Goal: Task Accomplishment & Management: Use online tool/utility

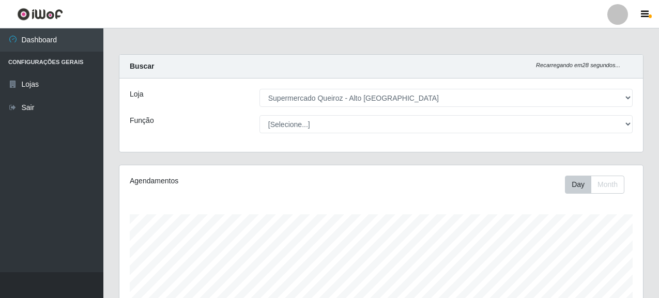
select select "496"
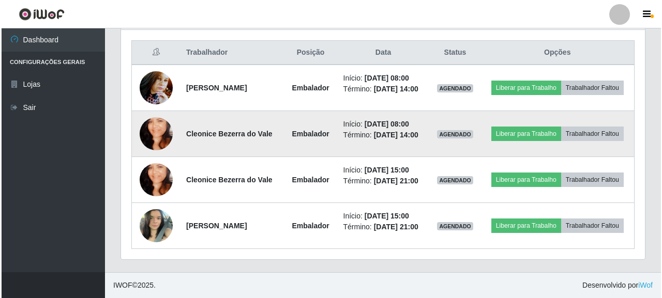
scroll to position [368, 0]
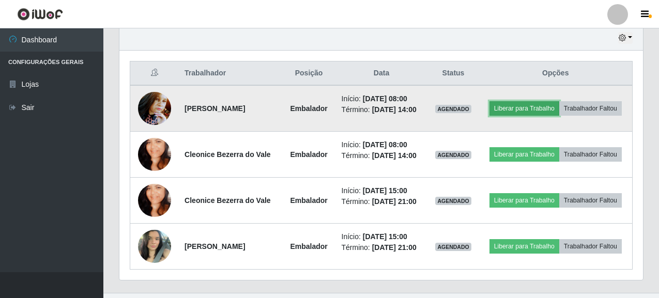
click at [556, 103] on button "Liberar para Trabalho" at bounding box center [525, 108] width 70 height 14
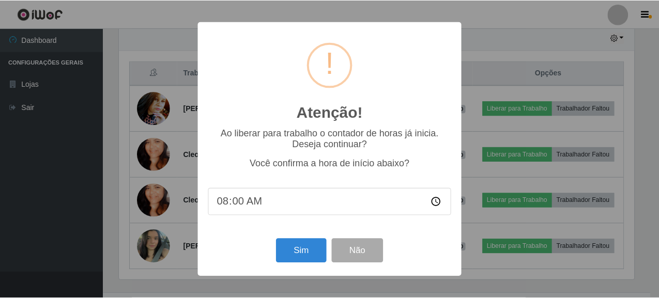
scroll to position [215, 518]
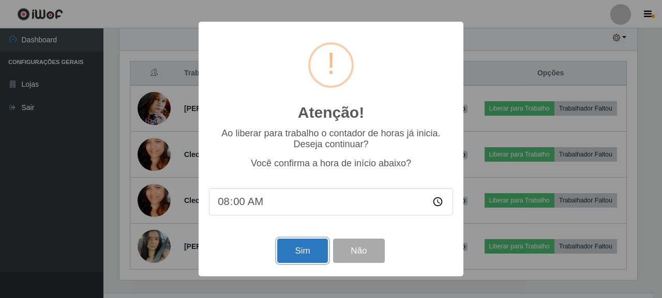
click at [301, 256] on button "Sim" at bounding box center [302, 251] width 50 height 24
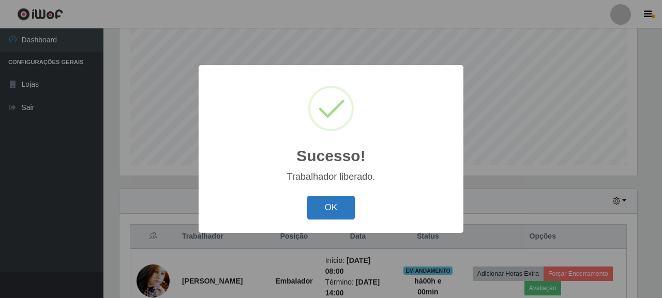
click at [331, 206] on button "OK" at bounding box center [331, 208] width 48 height 24
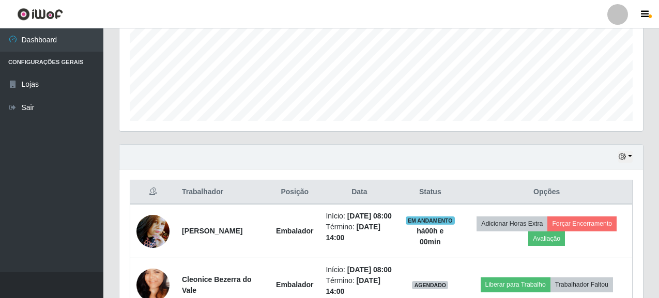
scroll to position [308, 0]
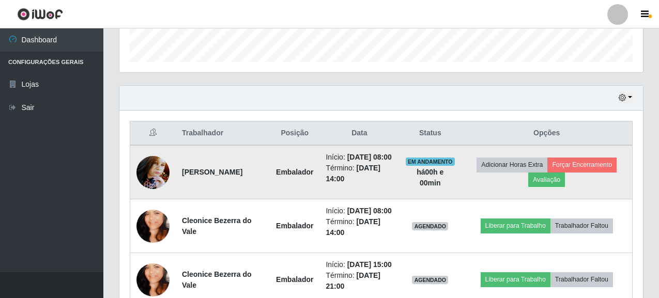
drag, startPoint x: 183, startPoint y: 174, endPoint x: 220, endPoint y: 190, distance: 41.0
click at [220, 190] on td "[PERSON_NAME]" at bounding box center [223, 172] width 94 height 54
copy strong "[PERSON_NAME]"
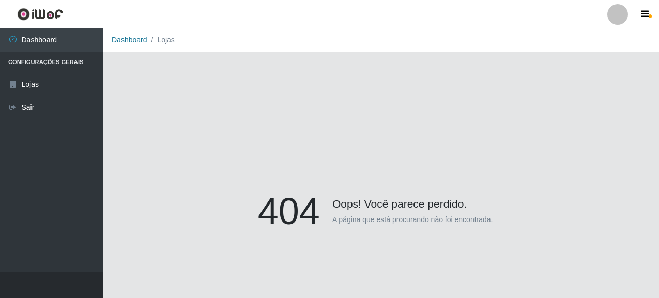
click at [129, 36] on link "Dashboard" at bounding box center [130, 40] width 36 height 8
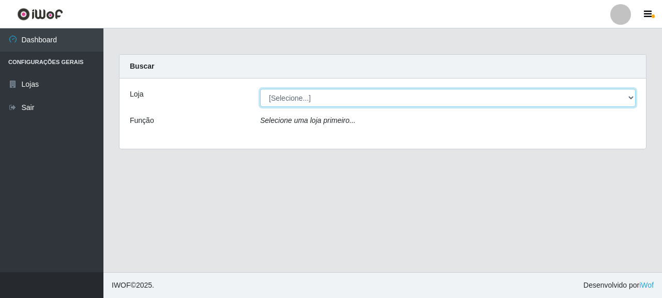
click at [306, 96] on select "[Selecione...] Supermercado Queiroz - [GEOGRAPHIC_DATA]" at bounding box center [447, 98] width 375 height 18
select select "496"
click at [260, 89] on select "[Selecione...] Supermercado Queiroz - [GEOGRAPHIC_DATA]" at bounding box center [447, 98] width 375 height 18
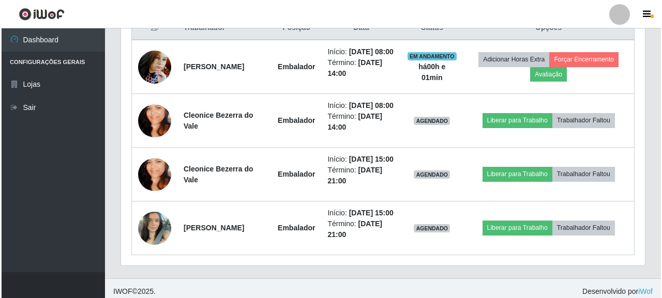
scroll to position [414, 0]
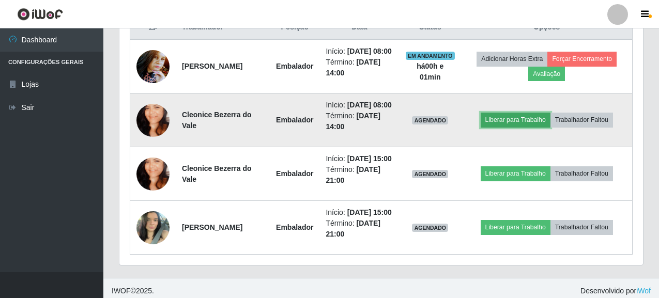
click at [518, 127] on button "Liberar para Trabalho" at bounding box center [516, 120] width 70 height 14
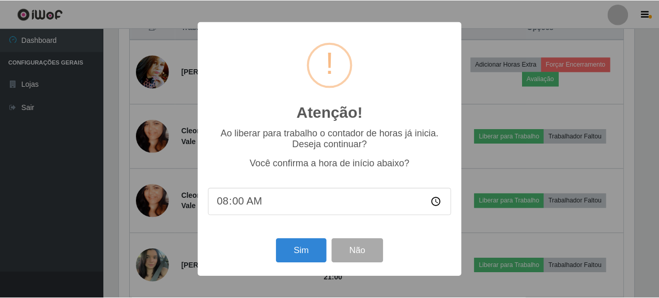
scroll to position [215, 518]
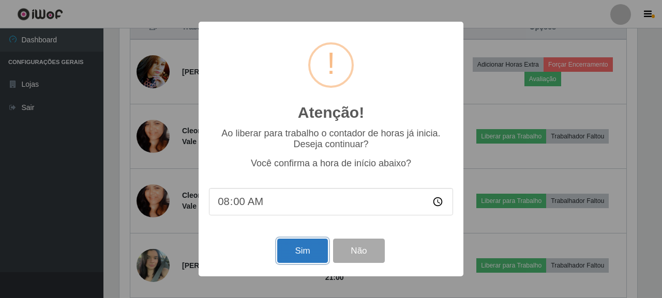
click at [303, 257] on button "Sim" at bounding box center [302, 251] width 50 height 24
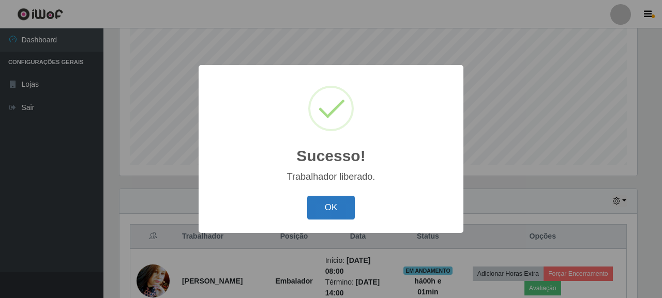
click at [338, 217] on button "OK" at bounding box center [331, 208] width 48 height 24
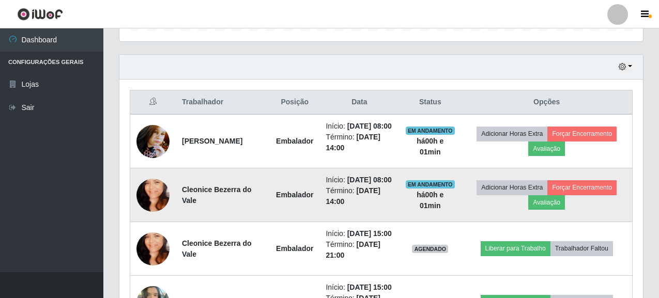
scroll to position [359, 0]
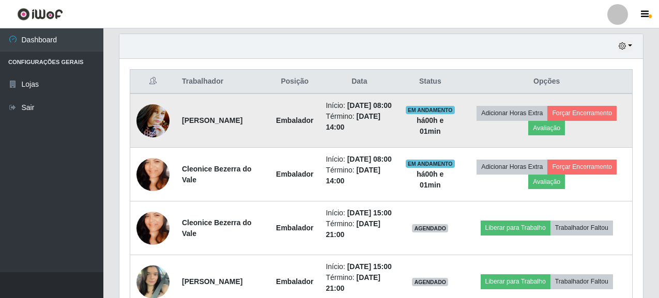
drag, startPoint x: 181, startPoint y: 120, endPoint x: 221, endPoint y: 133, distance: 42.0
click at [221, 133] on td "[PERSON_NAME]" at bounding box center [223, 121] width 94 height 54
copy strong "[PERSON_NAME]"
